Goal: Information Seeking & Learning: Find contact information

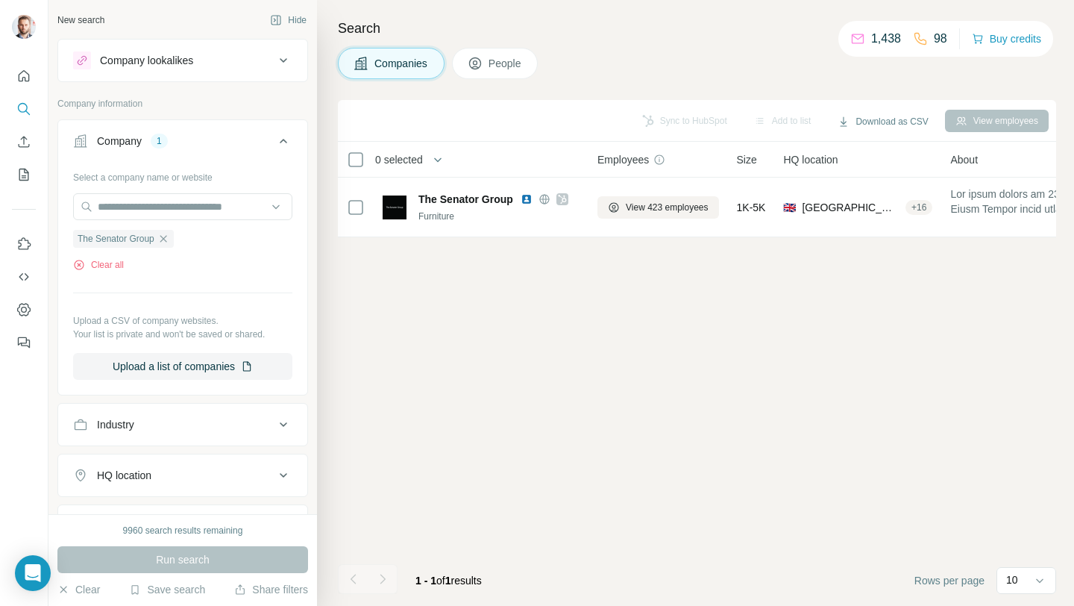
scroll to position [0, 448]
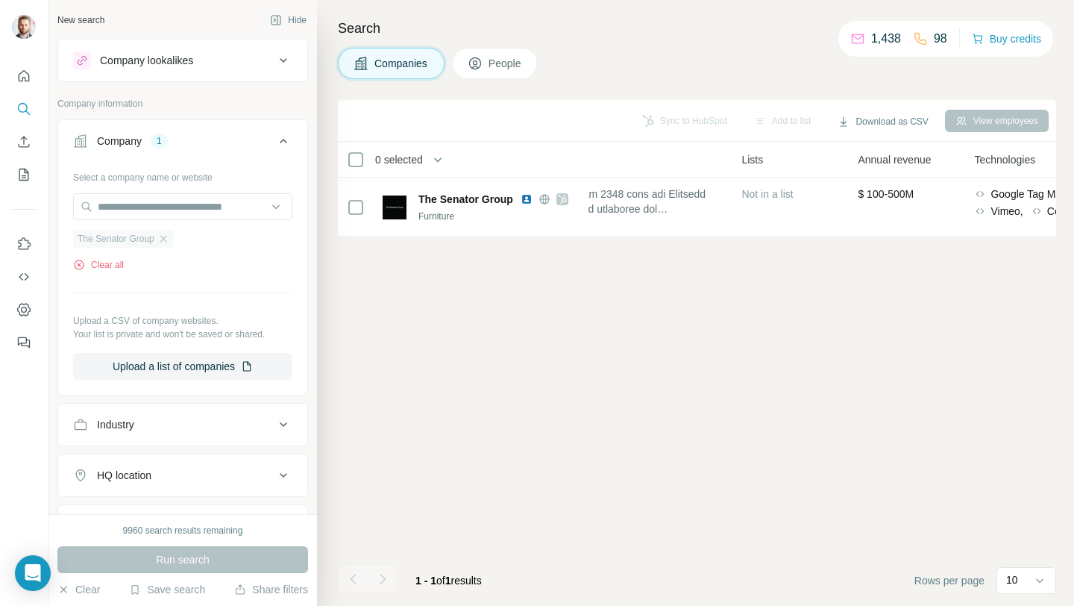
click at [173, 240] on div "The Senator Group" at bounding box center [123, 239] width 101 height 18
click at [167, 240] on icon "button" at bounding box center [163, 239] width 12 height 12
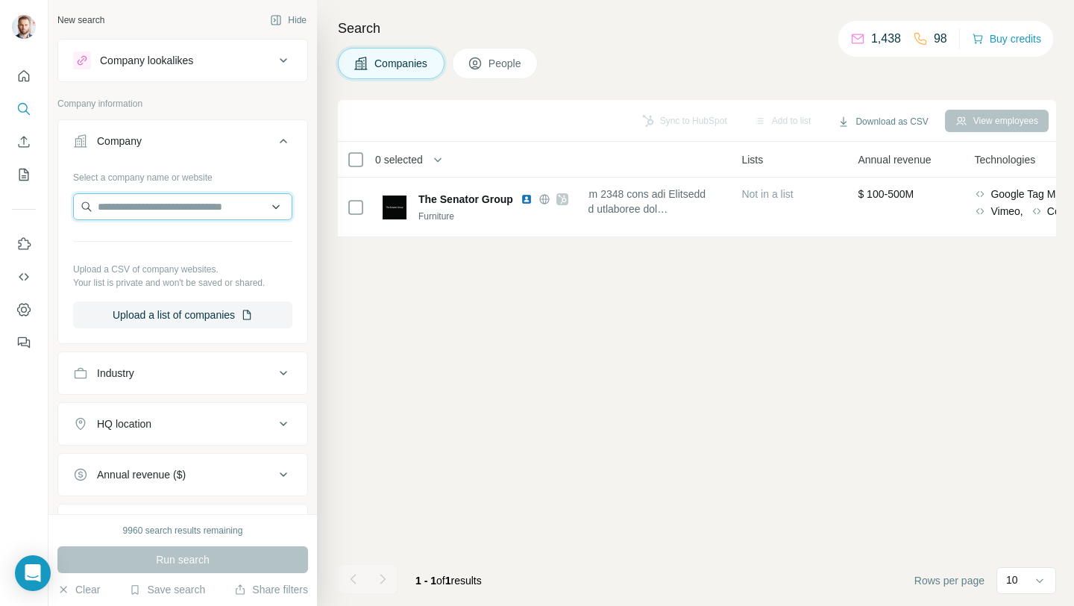
click at [156, 211] on input "text" at bounding box center [182, 206] width 219 height 27
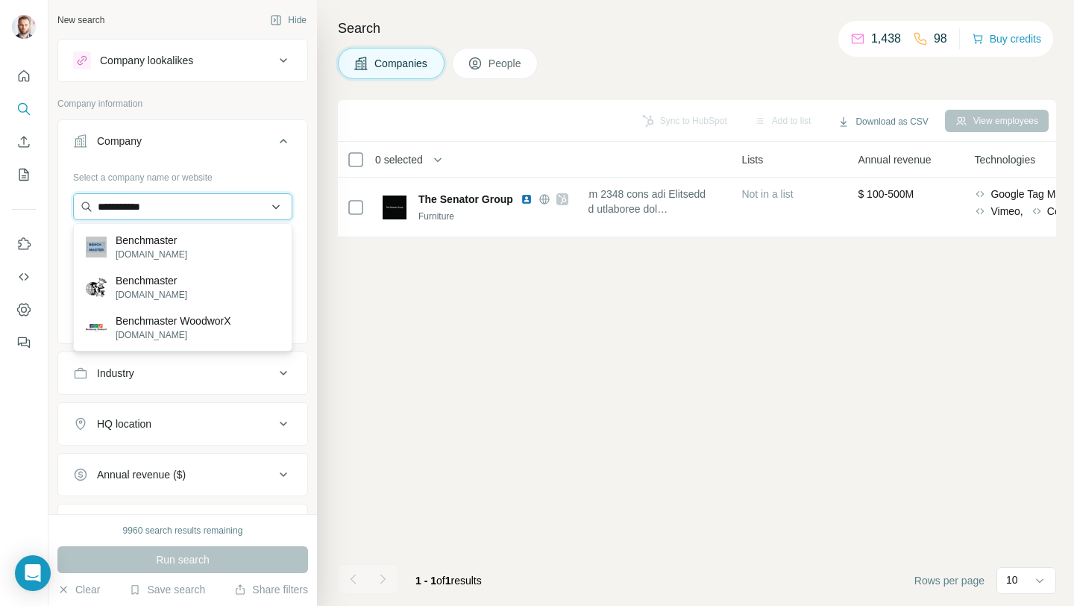
click at [182, 216] on input "**********" at bounding box center [182, 206] width 219 height 27
paste input "**********"
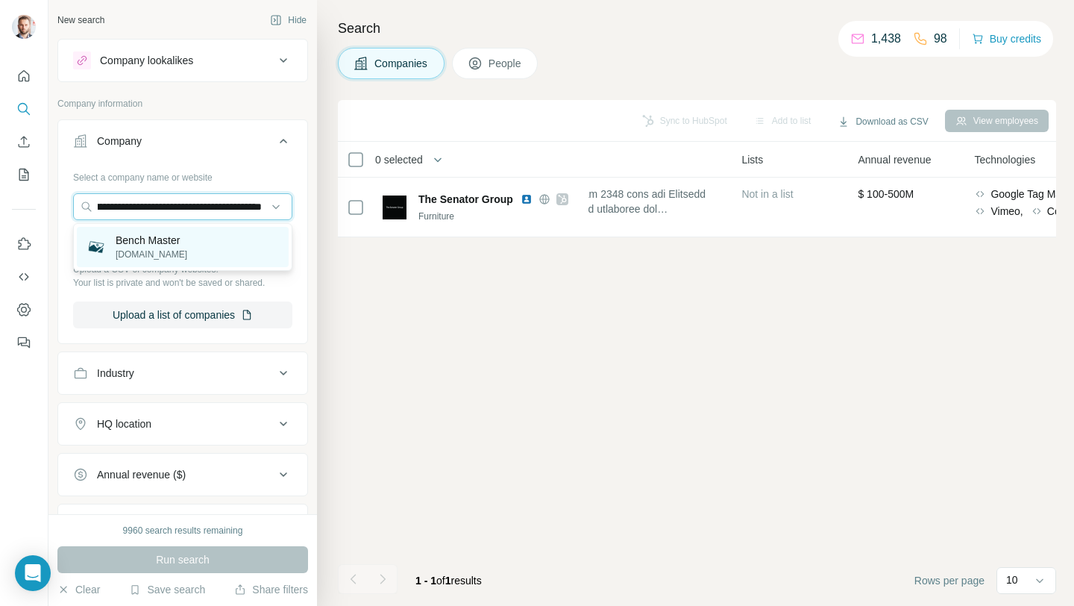
type input "**********"
click at [172, 235] on p "Bench Master" at bounding box center [152, 240] width 72 height 15
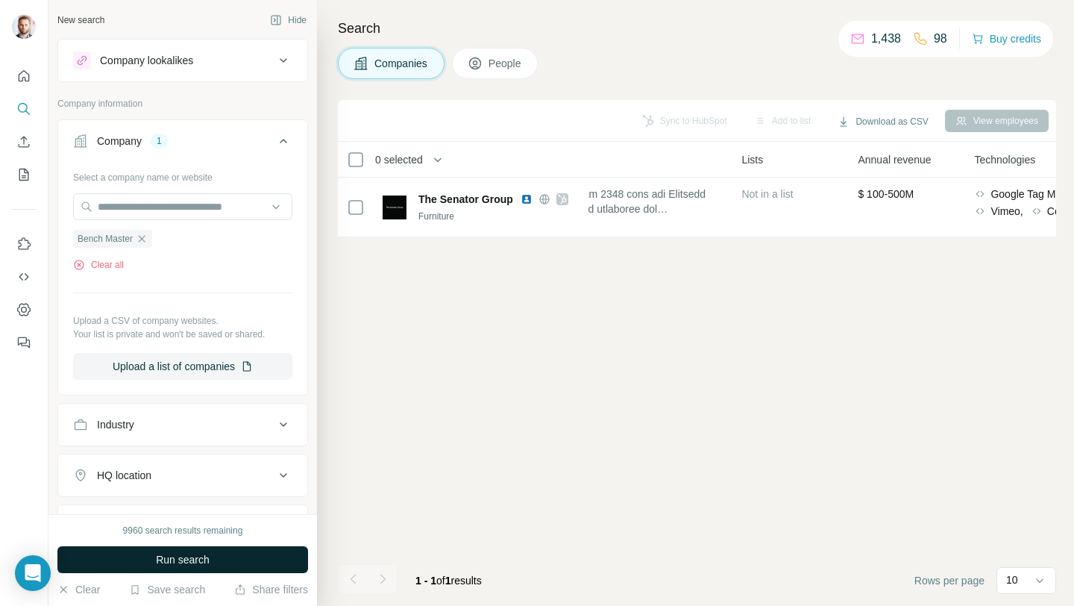
click at [186, 550] on button "Run search" at bounding box center [182, 559] width 251 height 27
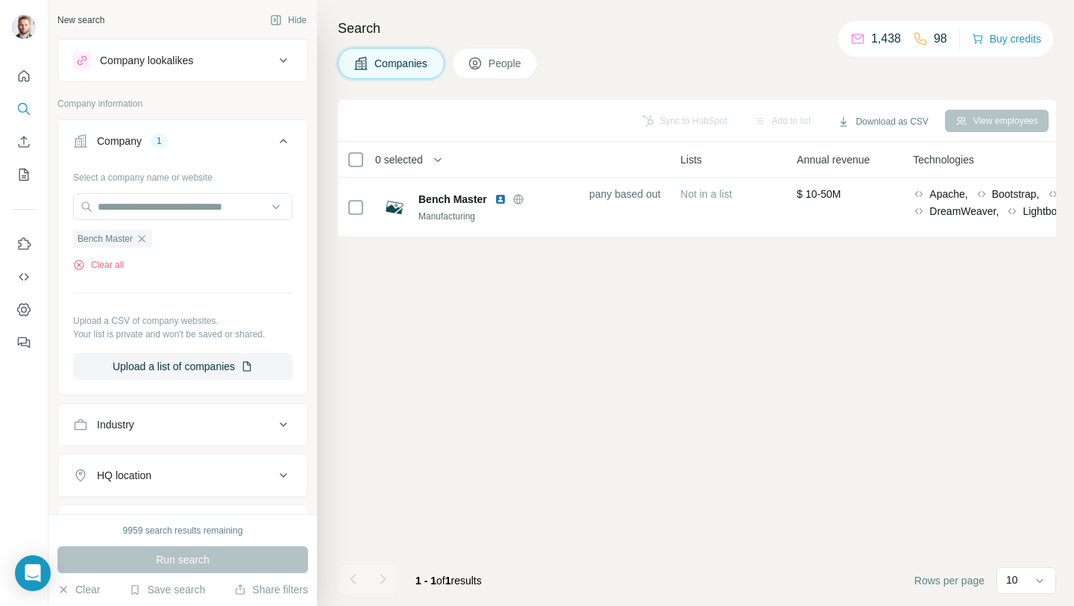
click at [485, 71] on button "People" at bounding box center [495, 63] width 87 height 31
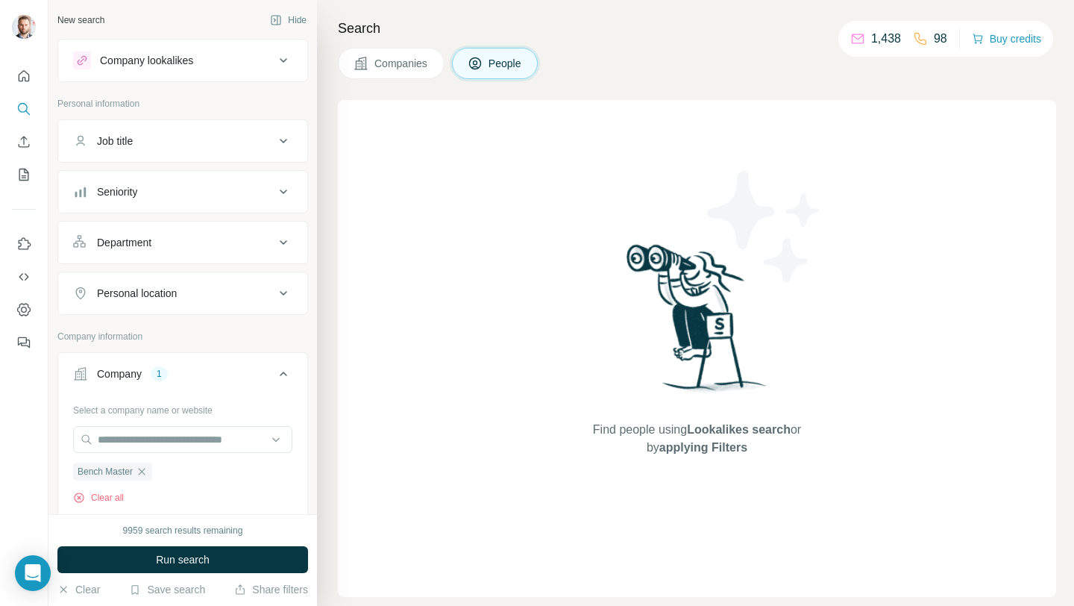
click at [415, 68] on span "Companies" at bounding box center [401, 63] width 54 height 15
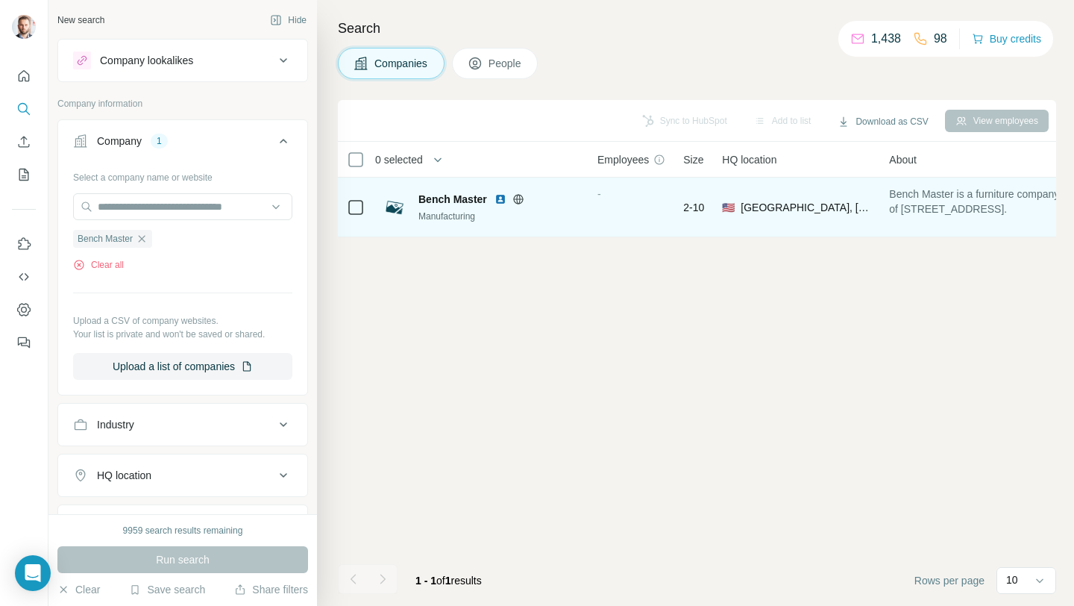
click at [502, 201] on img at bounding box center [500, 199] width 12 height 12
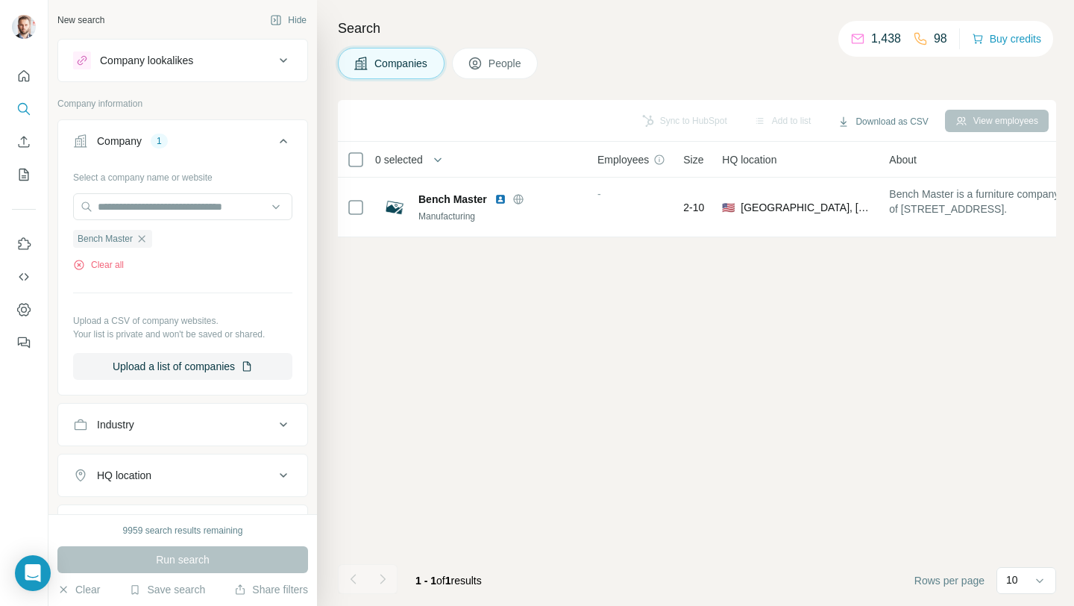
click at [148, 238] on icon "button" at bounding box center [142, 239] width 12 height 12
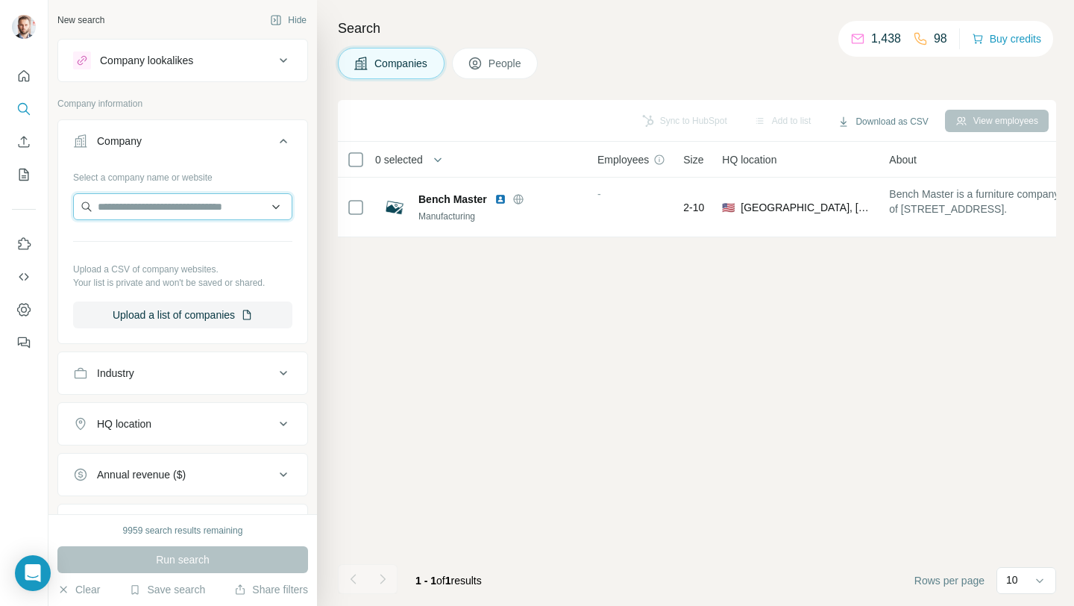
click at [146, 203] on input "text" at bounding box center [182, 206] width 219 height 27
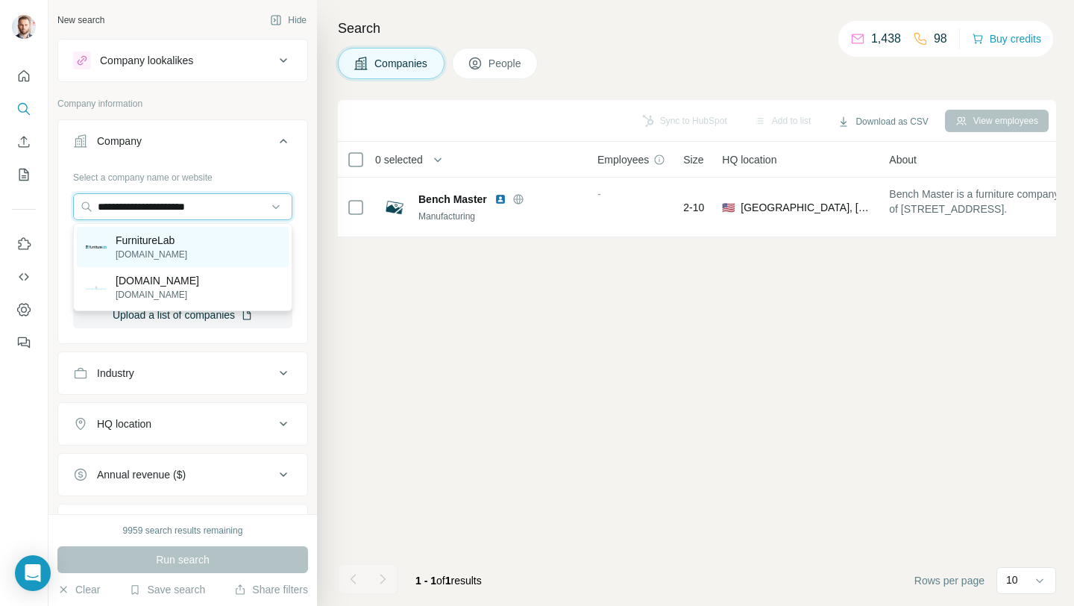
type input "**********"
click at [164, 245] on p "FurnitureLab" at bounding box center [152, 240] width 72 height 15
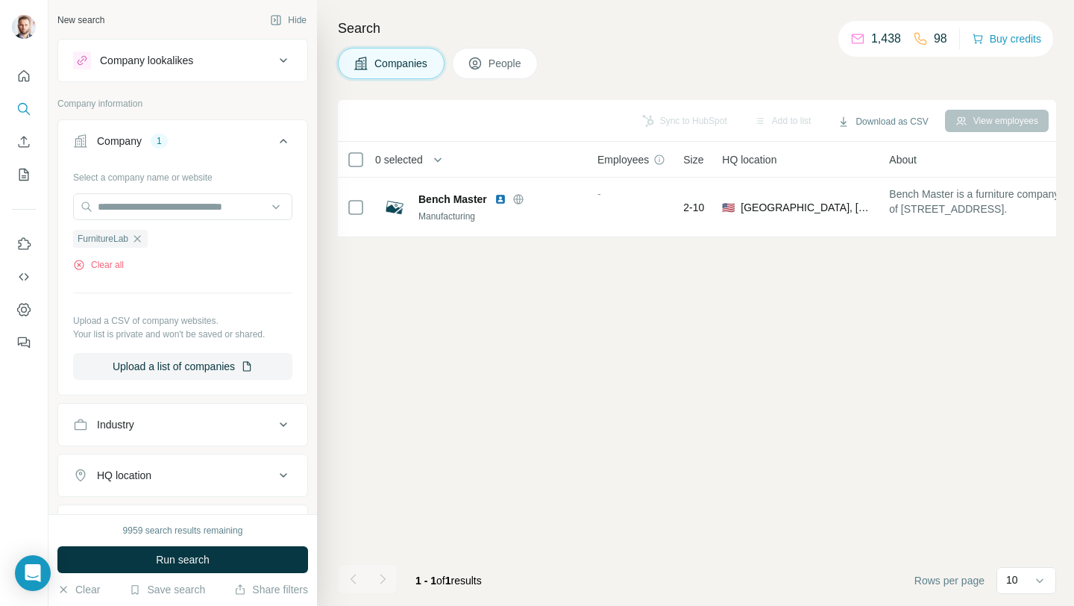
drag, startPoint x: 186, startPoint y: 556, endPoint x: 190, endPoint y: 550, distance: 8.1
click at [186, 556] on span "Run search" at bounding box center [183, 559] width 54 height 15
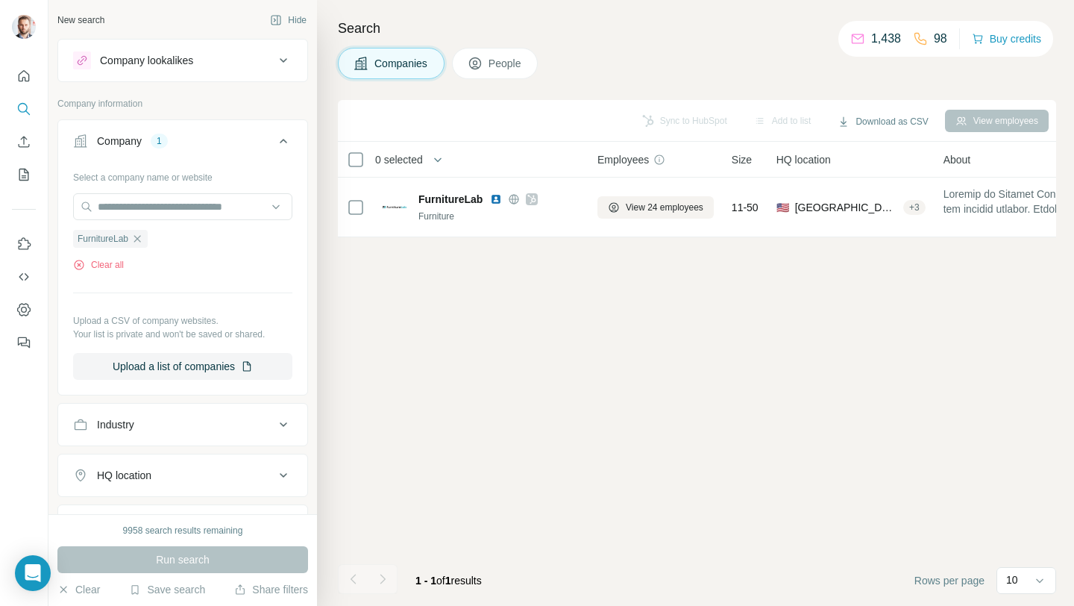
click at [506, 75] on button "People" at bounding box center [495, 63] width 87 height 31
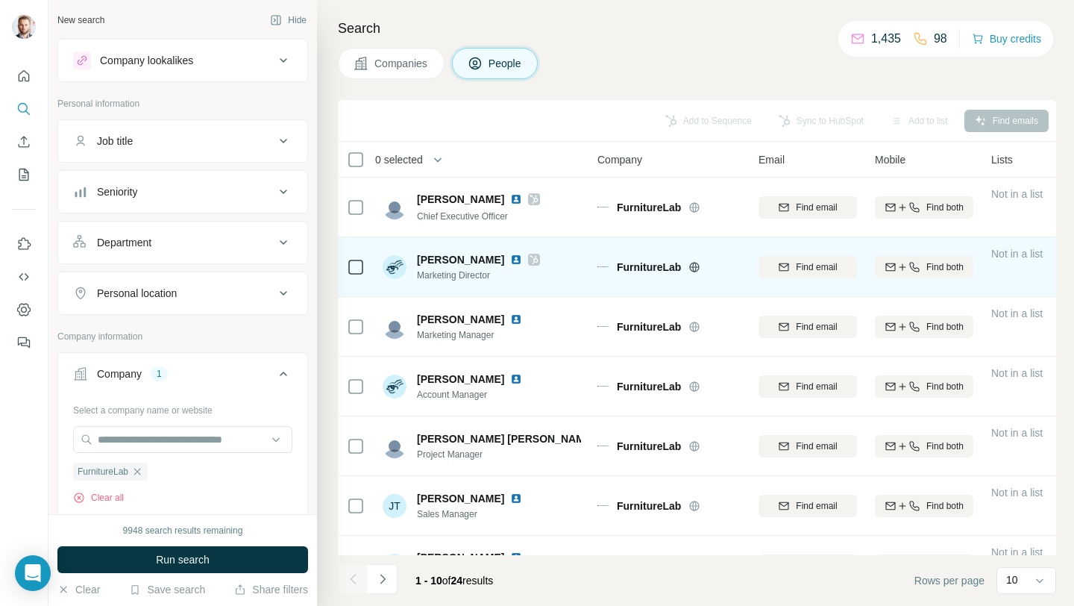
click at [696, 268] on icon at bounding box center [695, 267] width 4 height 10
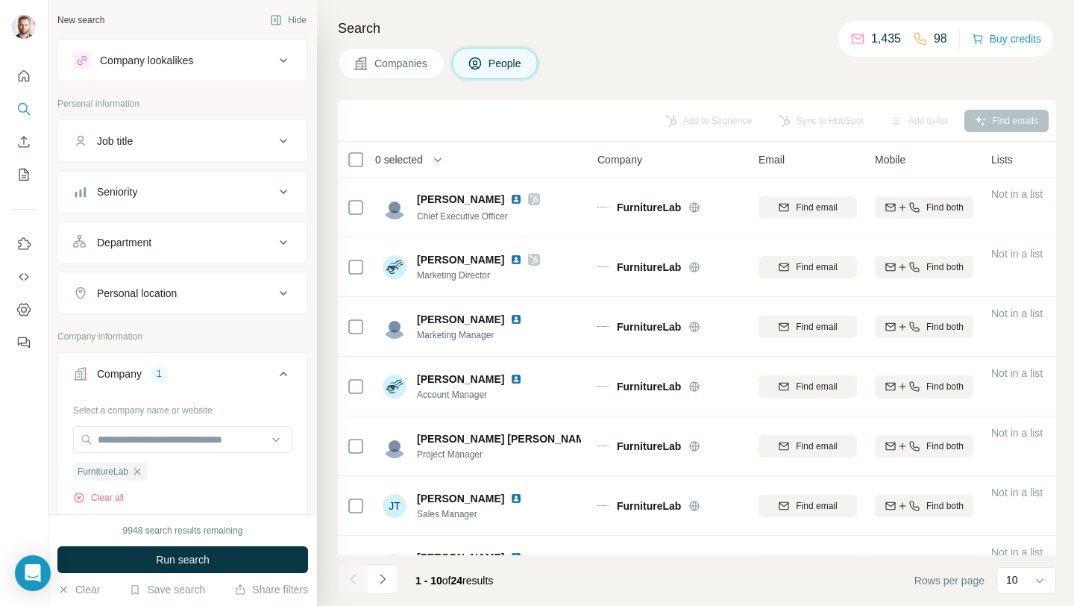
click at [397, 69] on span "Companies" at bounding box center [401, 63] width 54 height 15
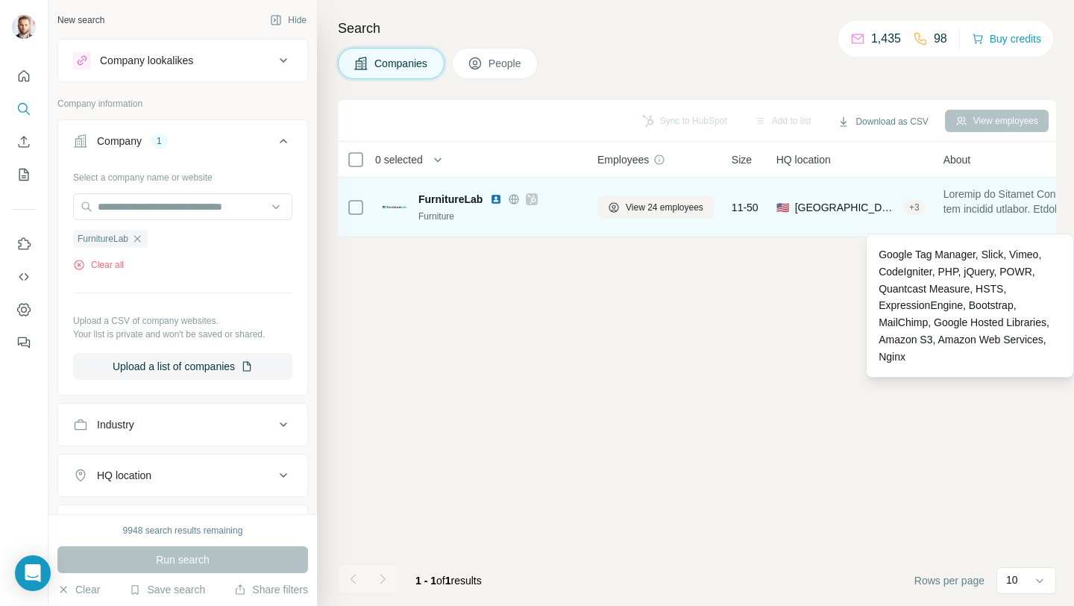
click at [502, 63] on span "People" at bounding box center [506, 63] width 34 height 15
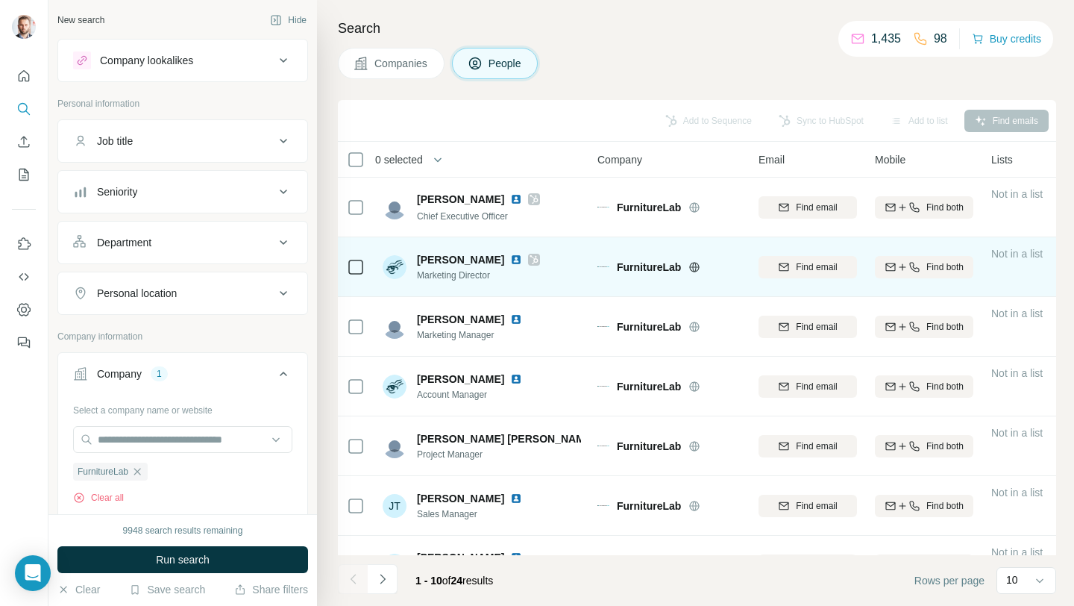
click at [510, 259] on img at bounding box center [516, 260] width 12 height 12
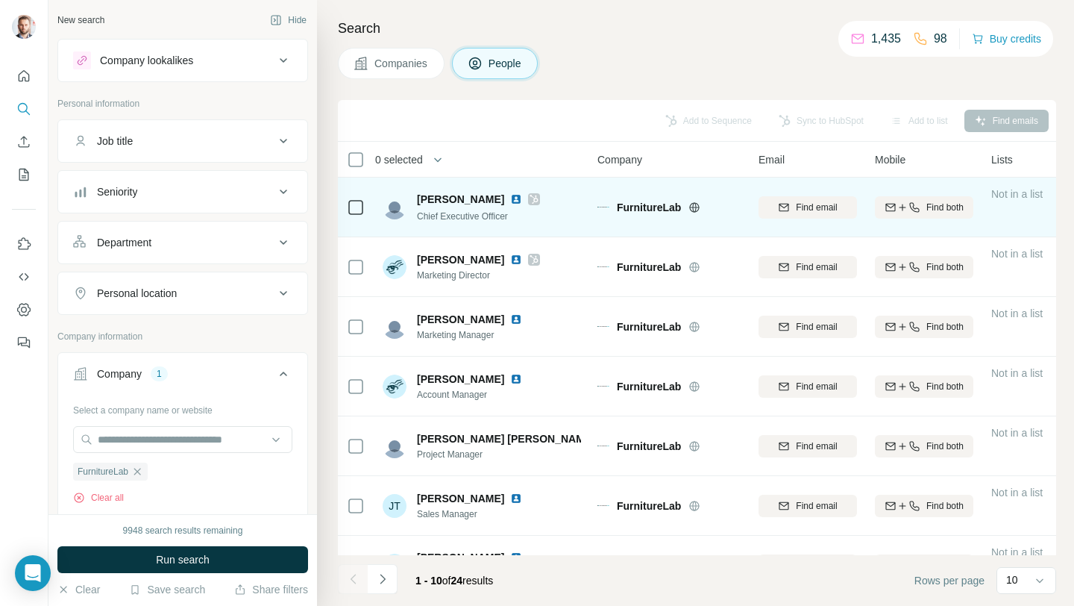
click at [512, 200] on img at bounding box center [516, 199] width 12 height 12
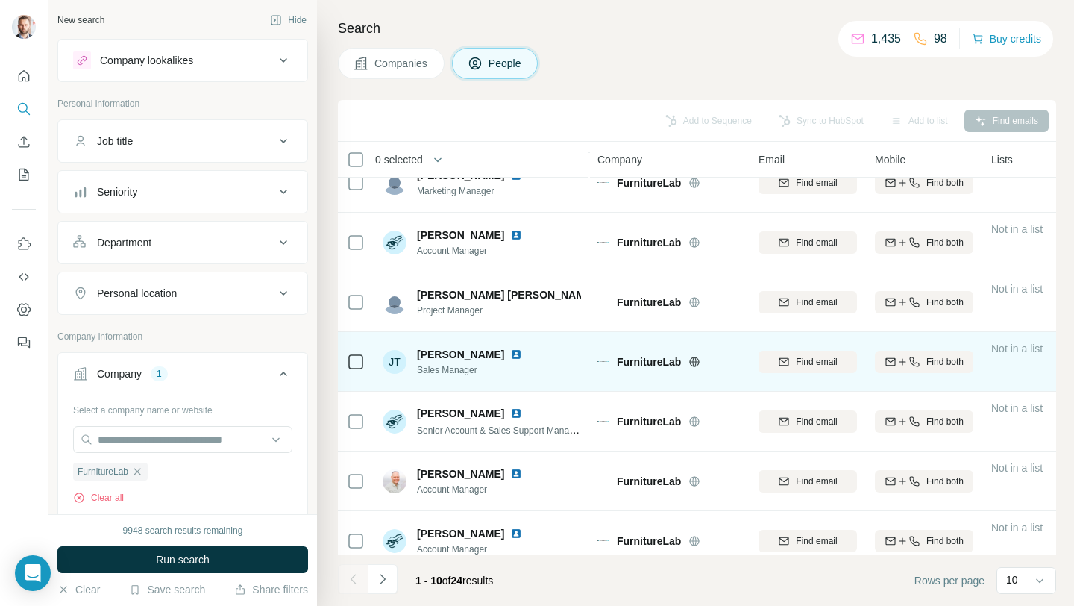
scroll to position [219, 0]
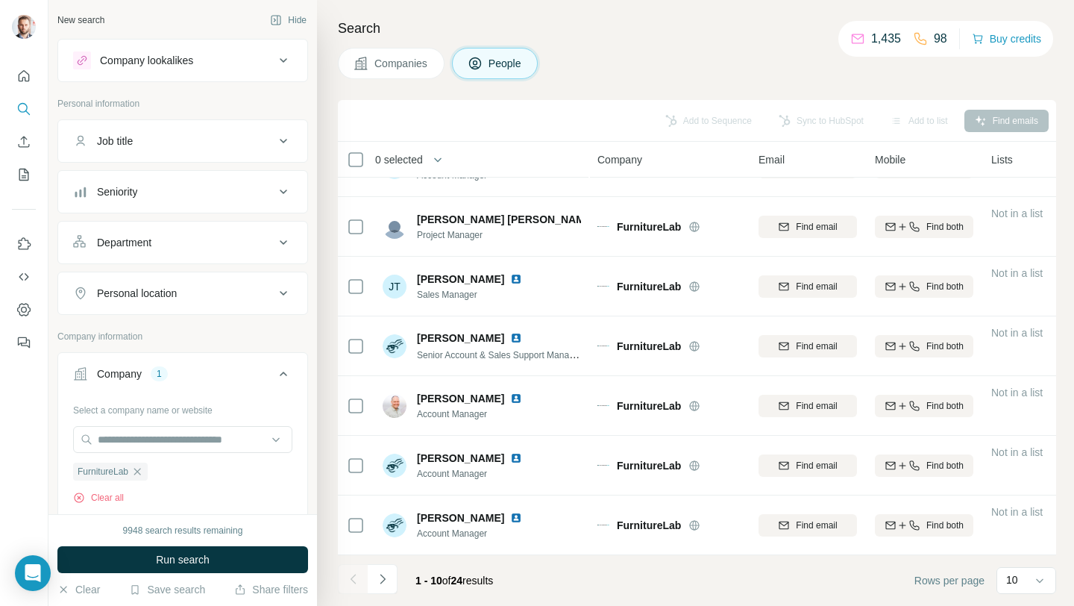
click at [384, 579] on icon "Navigate to next page" at bounding box center [382, 579] width 5 height 10
click at [380, 577] on icon "Navigate to next page" at bounding box center [382, 578] width 15 height 15
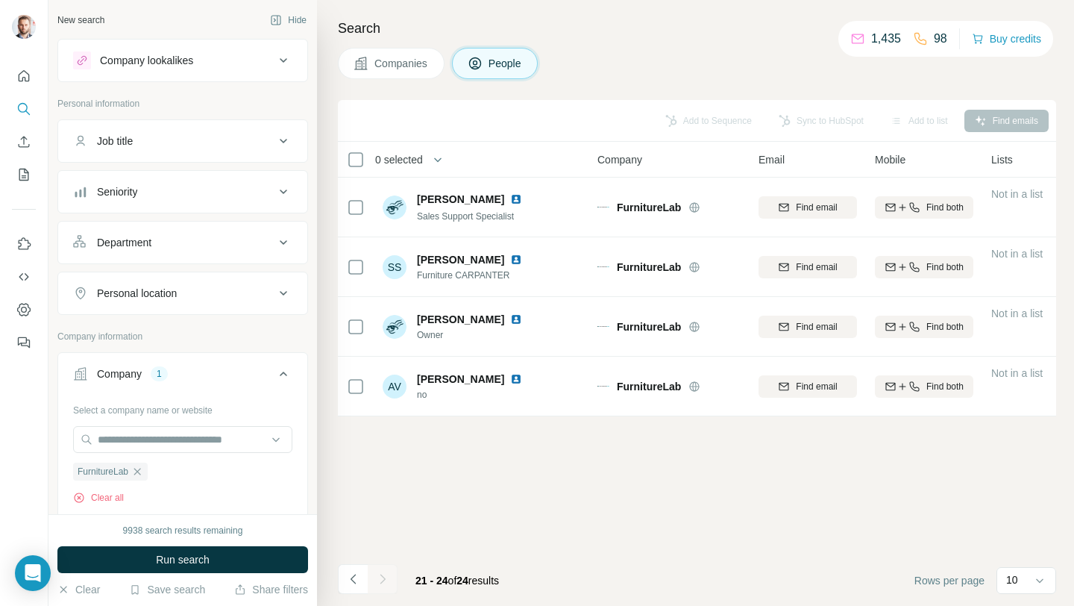
scroll to position [0, 0]
click at [141, 470] on icon "button" at bounding box center [137, 471] width 7 height 7
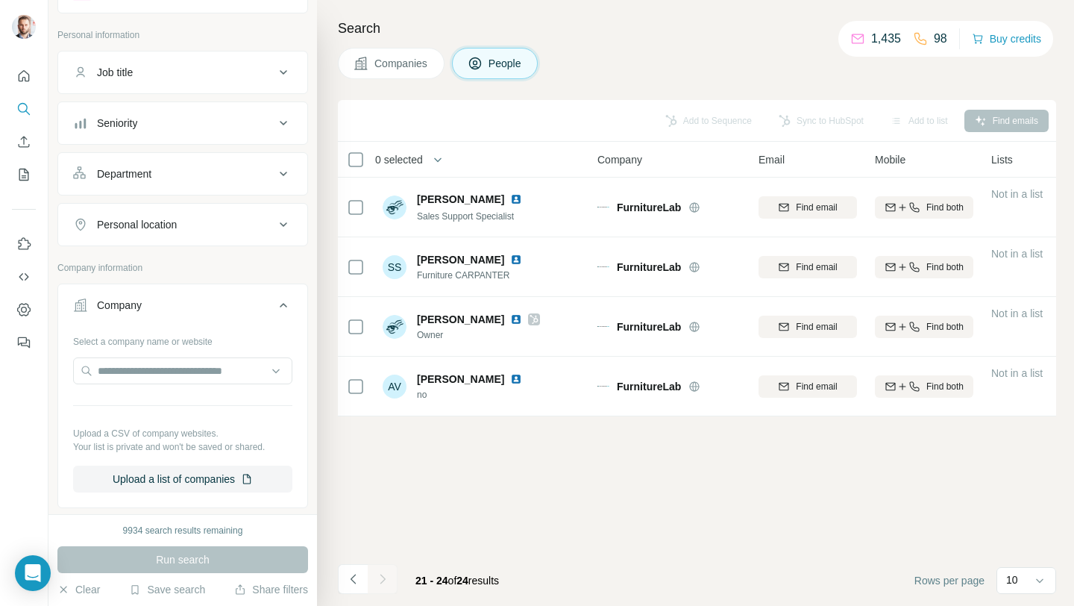
scroll to position [122, 0]
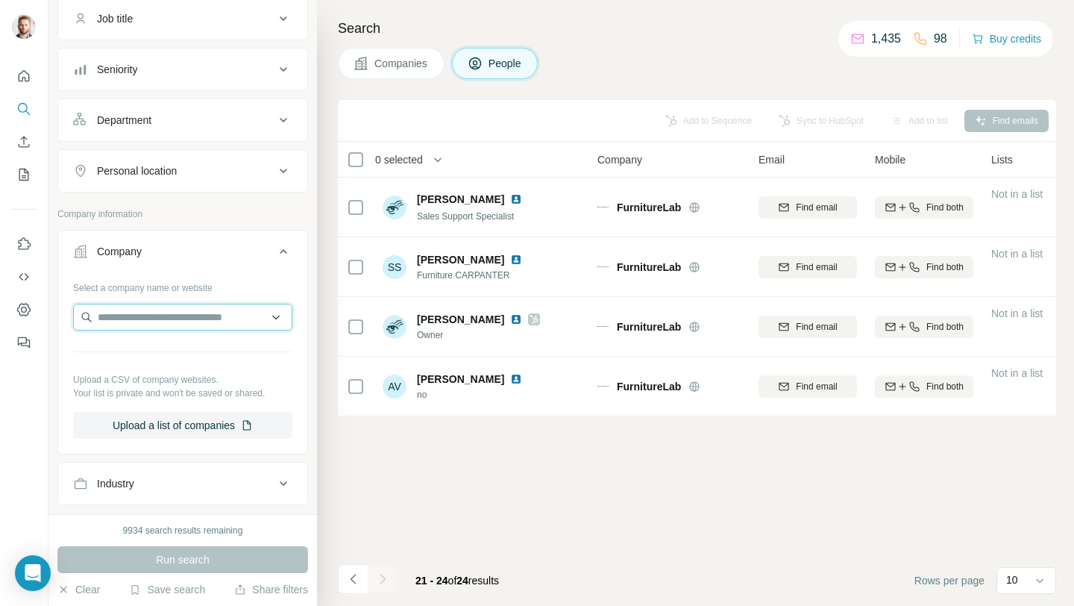
click at [208, 326] on input "text" at bounding box center [182, 317] width 219 height 27
paste input "**********"
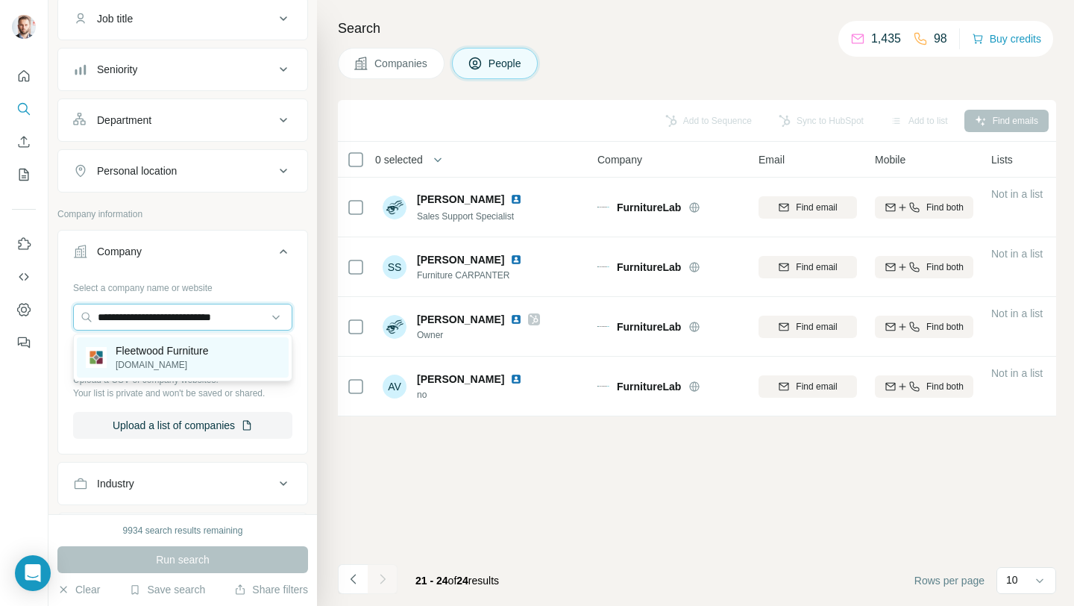
type input "**********"
click at [192, 354] on p "Fleetwood Furniture" at bounding box center [162, 350] width 93 height 15
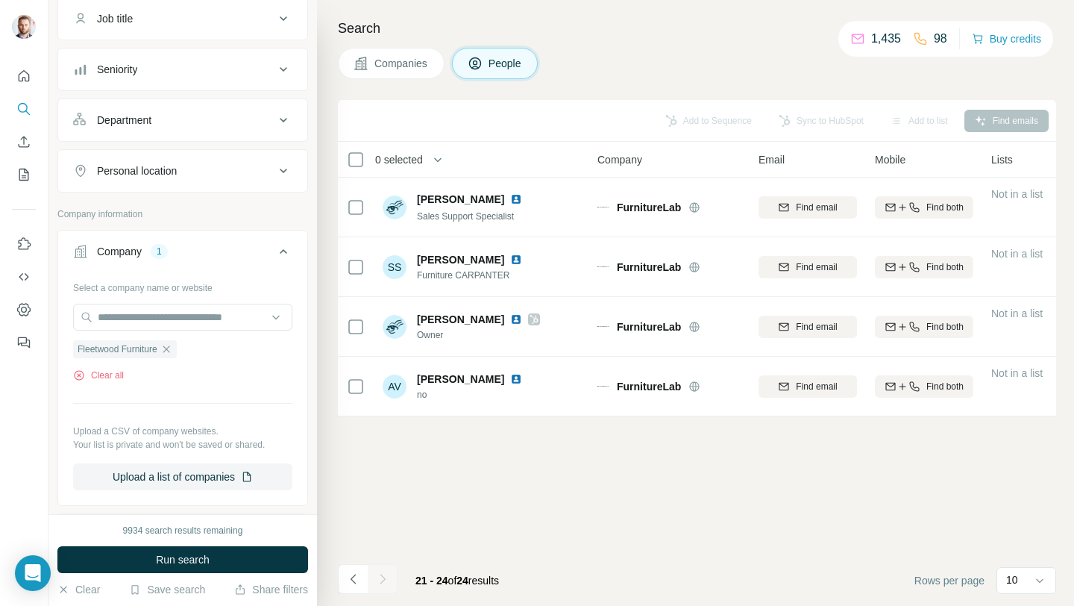
click at [199, 553] on span "Run search" at bounding box center [183, 559] width 54 height 15
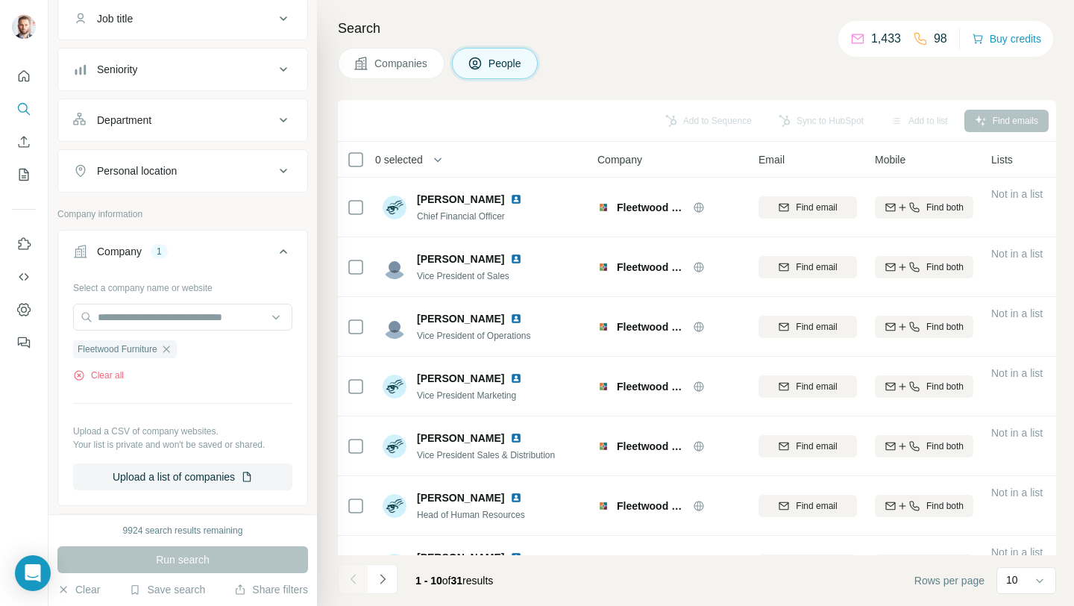
click at [401, 69] on span "Companies" at bounding box center [401, 63] width 54 height 15
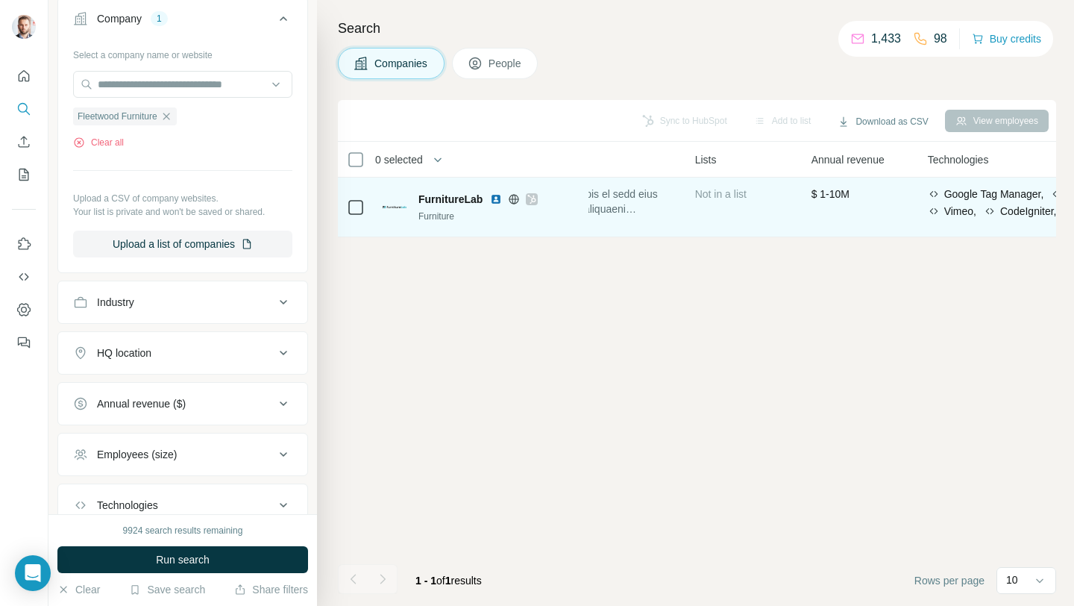
scroll to position [0, 493]
click at [513, 198] on icon at bounding box center [514, 198] width 10 height 1
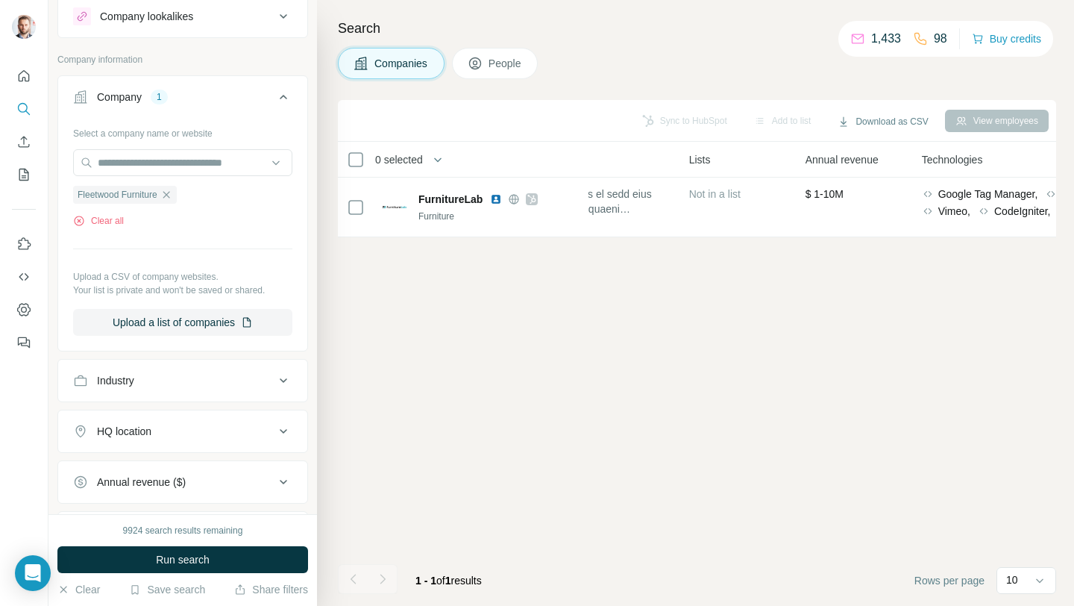
scroll to position [45, 0]
click at [490, 65] on button "People" at bounding box center [495, 63] width 87 height 31
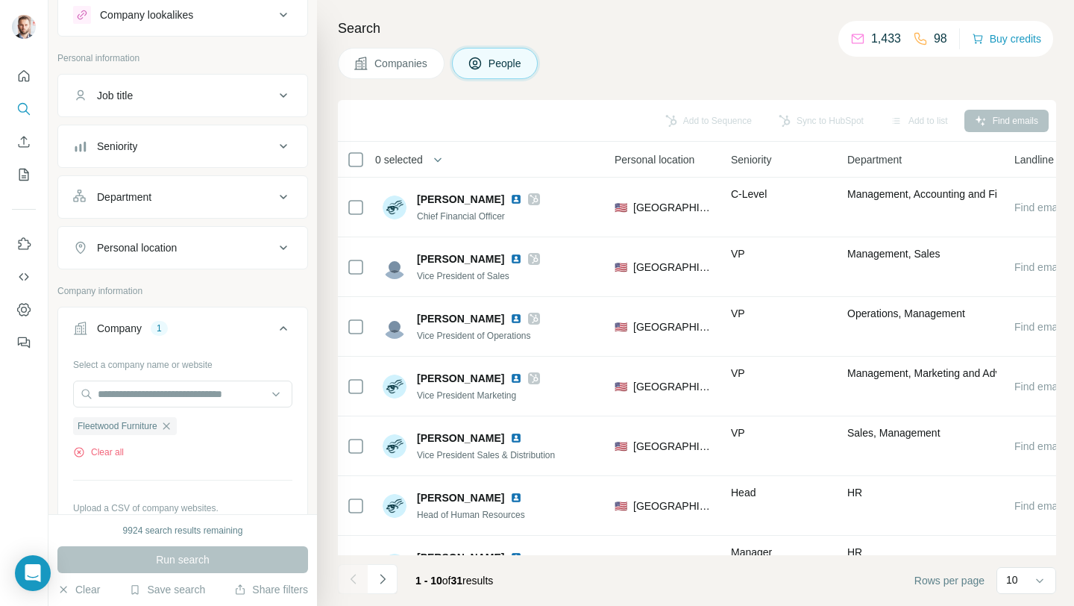
click at [412, 68] on span "Companies" at bounding box center [401, 63] width 54 height 15
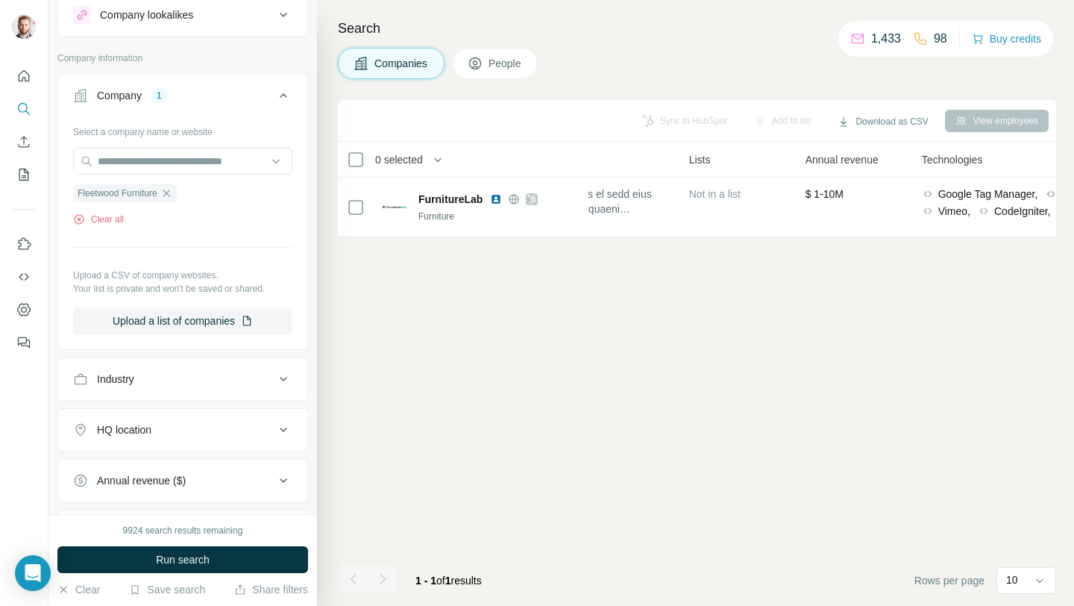
click at [212, 561] on button "Run search" at bounding box center [182, 559] width 251 height 27
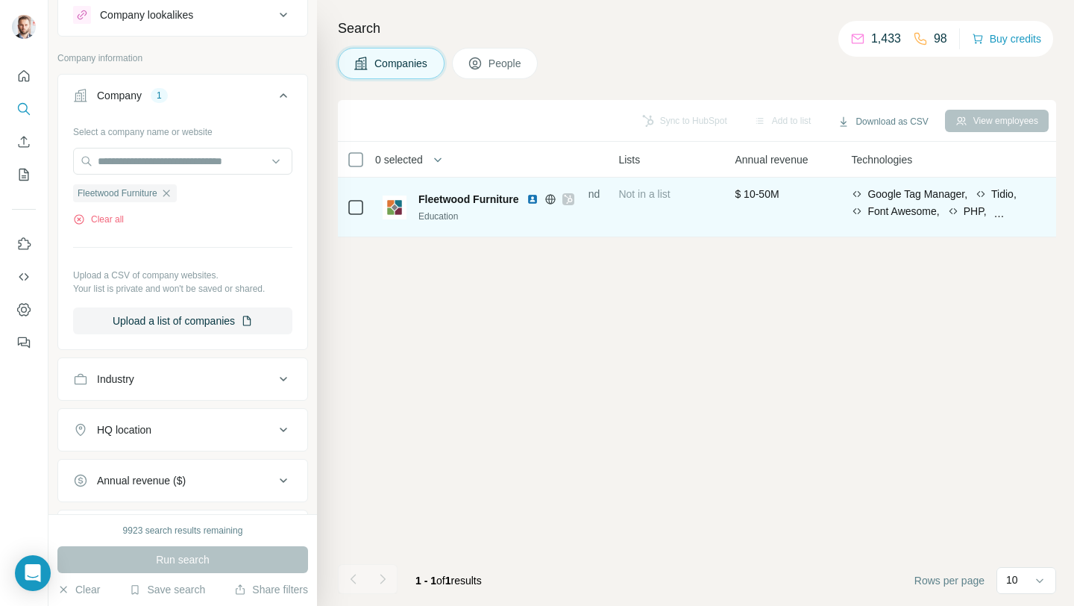
scroll to position [0, 568]
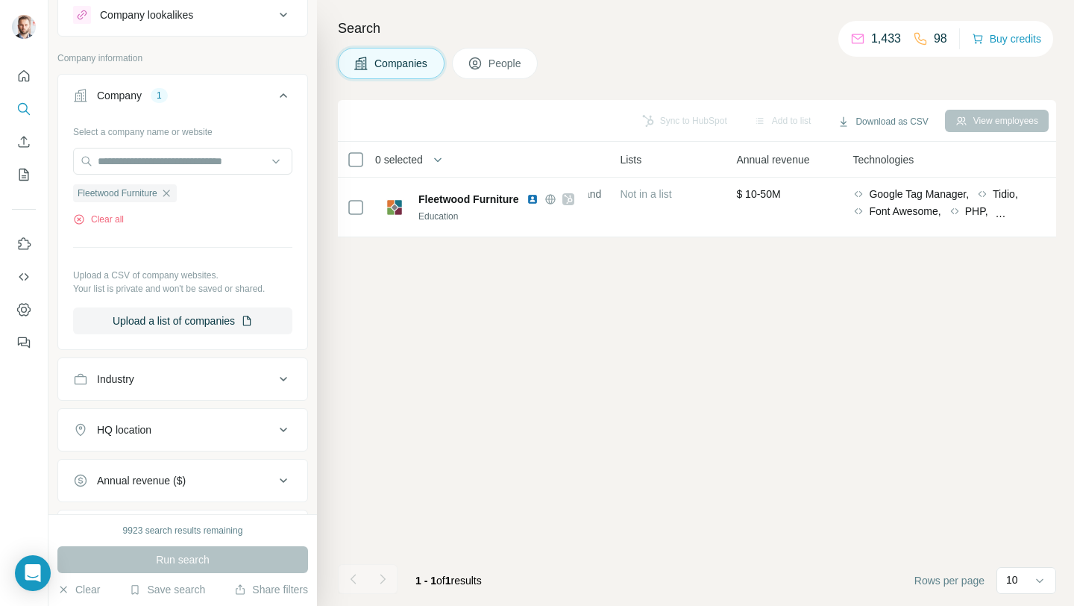
click at [497, 69] on span "People" at bounding box center [506, 63] width 34 height 15
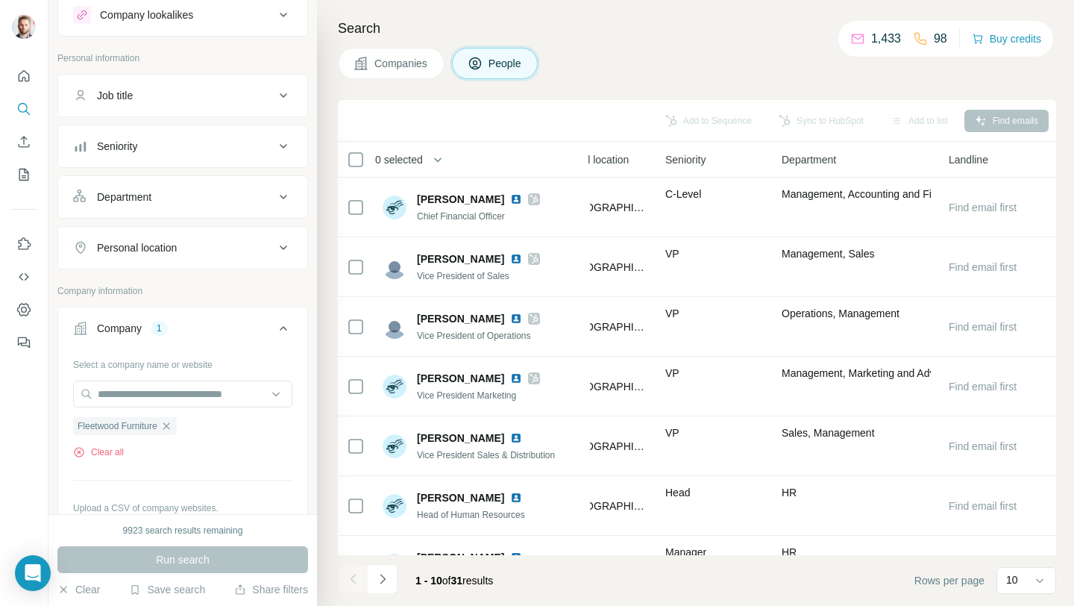
scroll to position [0, 559]
drag, startPoint x: 392, startPoint y: 67, endPoint x: 415, endPoint y: 91, distance: 33.2
click at [395, 69] on span "Companies" at bounding box center [401, 63] width 54 height 15
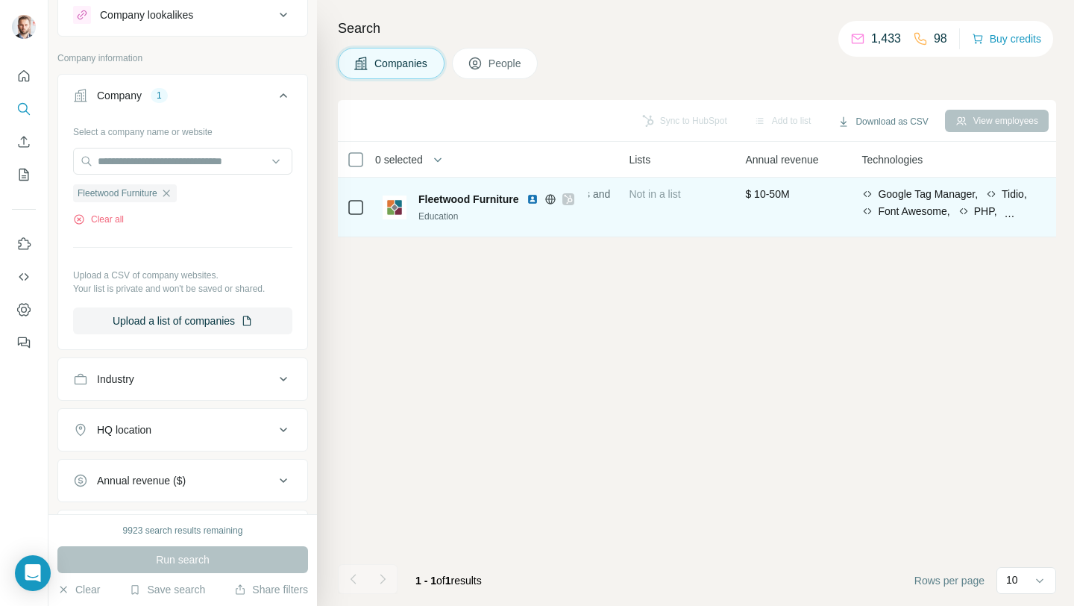
click at [552, 198] on icon at bounding box center [550, 199] width 4 height 10
